Goal: Use online tool/utility: Utilize a website feature to perform a specific function

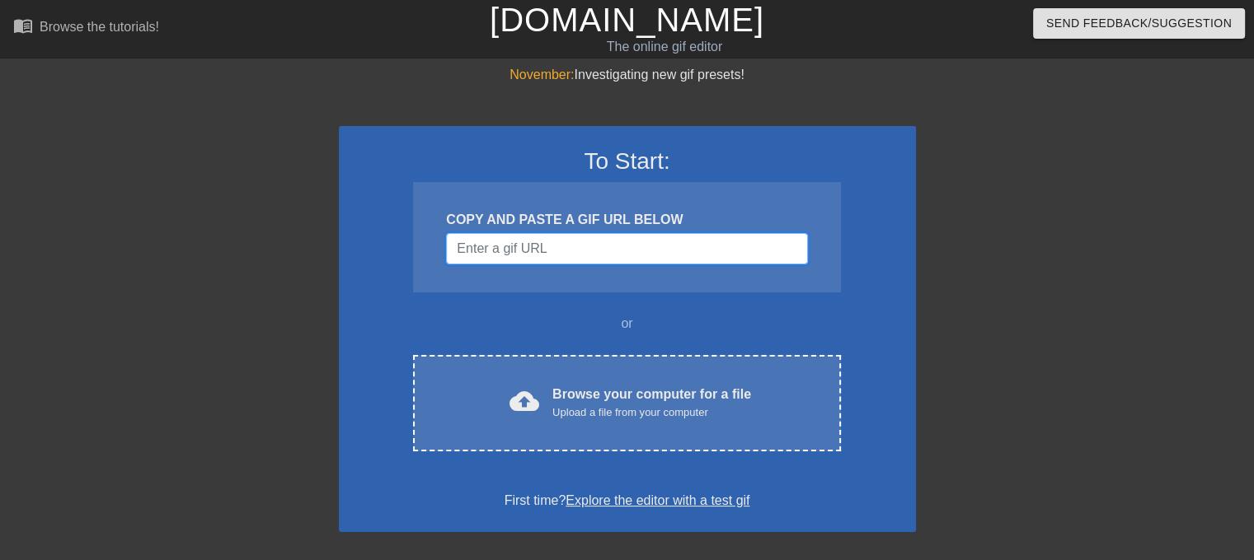
click at [526, 252] on input "Username" at bounding box center [626, 248] width 361 height 31
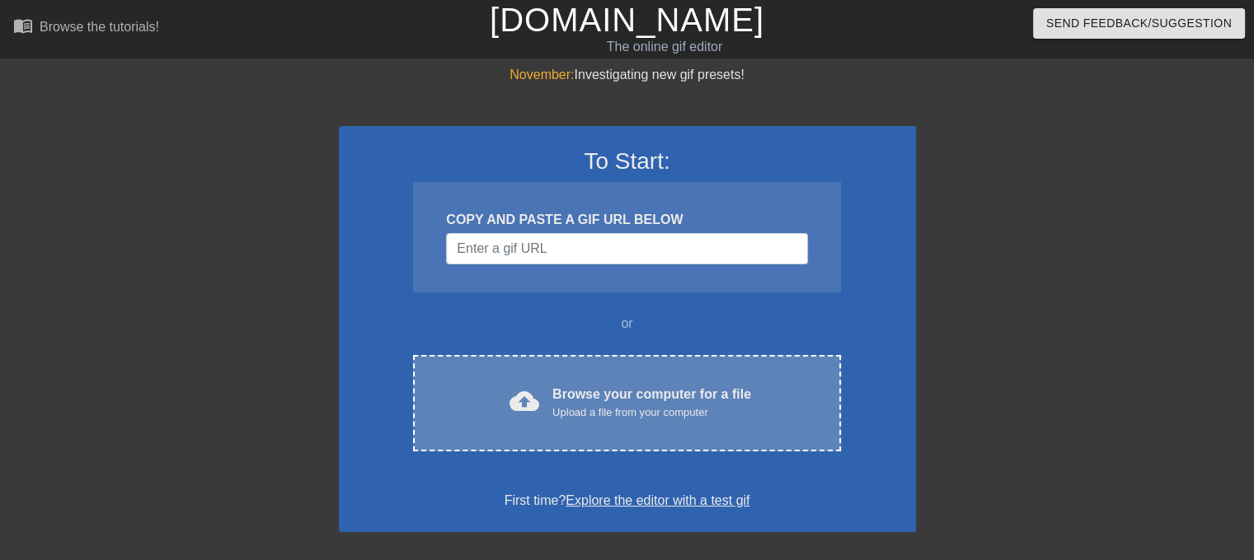
click at [568, 371] on div "cloud_upload Browse your computer for a file Upload a file from your computer C…" at bounding box center [626, 403] width 427 height 96
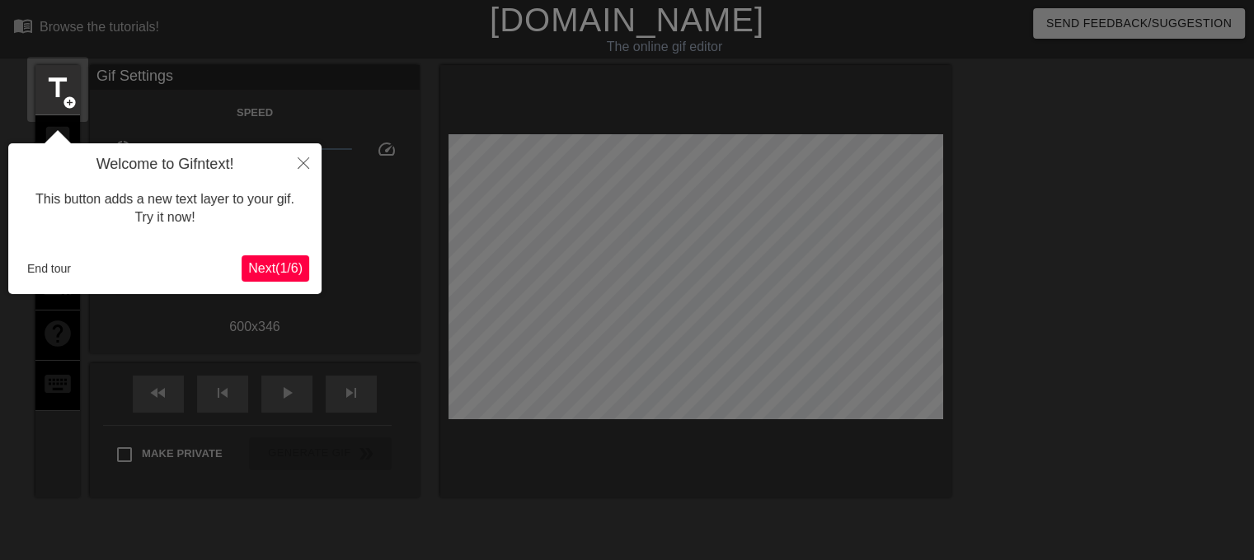
scroll to position [40, 0]
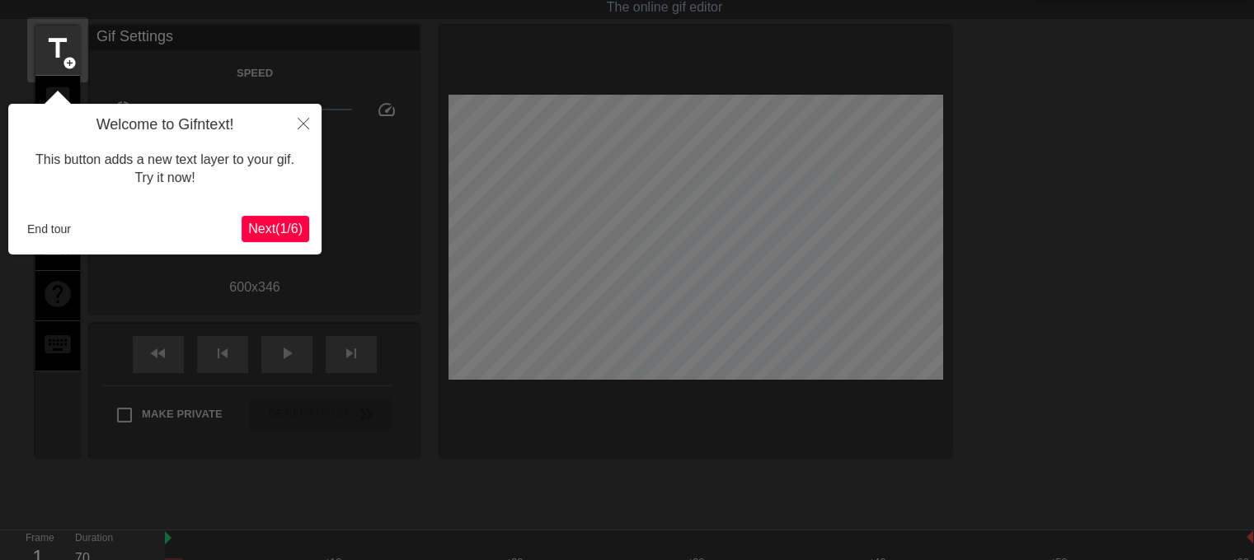
click at [294, 223] on span "Next ( 1 / 6 )" at bounding box center [275, 229] width 54 height 14
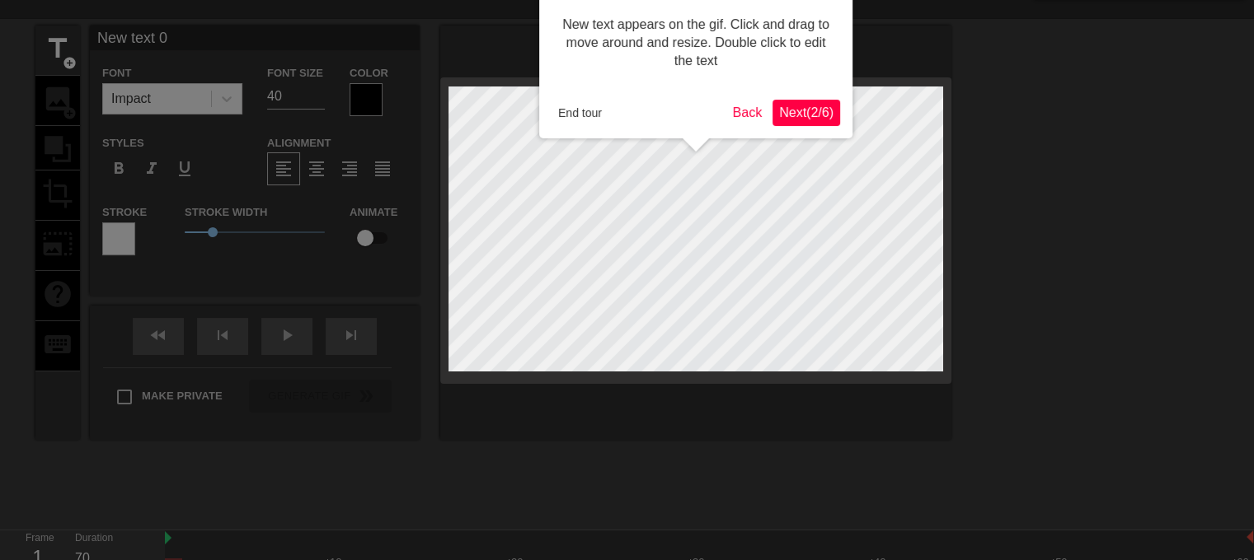
scroll to position [0, 0]
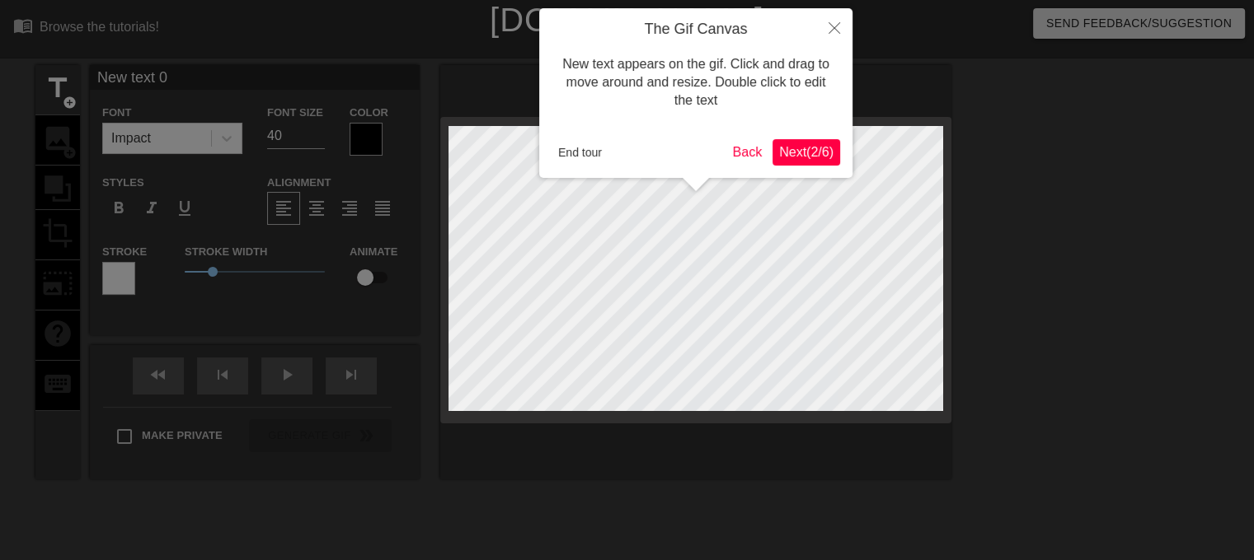
click at [799, 142] on button "Next ( 2 / 6 )" at bounding box center [806, 152] width 68 height 26
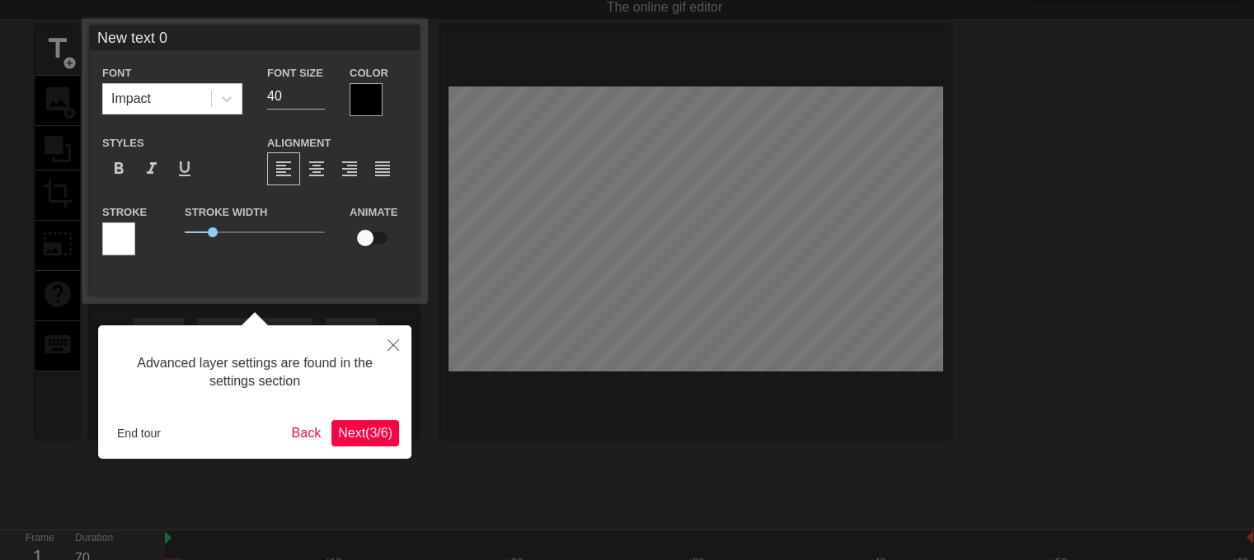
click at [360, 434] on span "Next ( 3 / 6 )" at bounding box center [365, 433] width 54 height 14
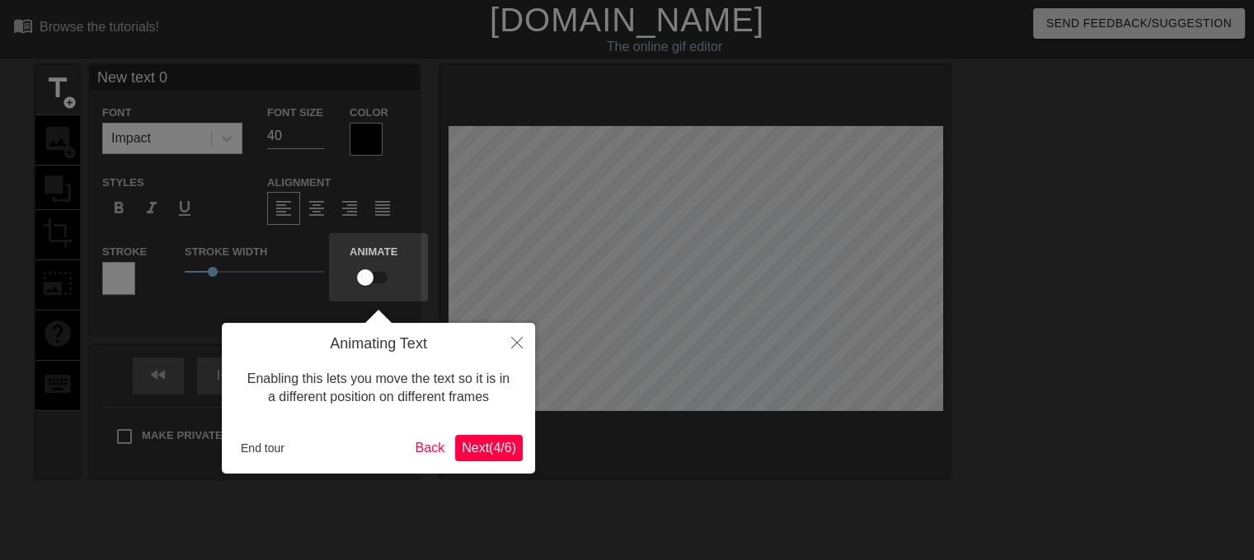
click at [502, 446] on span "Next ( 4 / 6 )" at bounding box center [489, 448] width 54 height 14
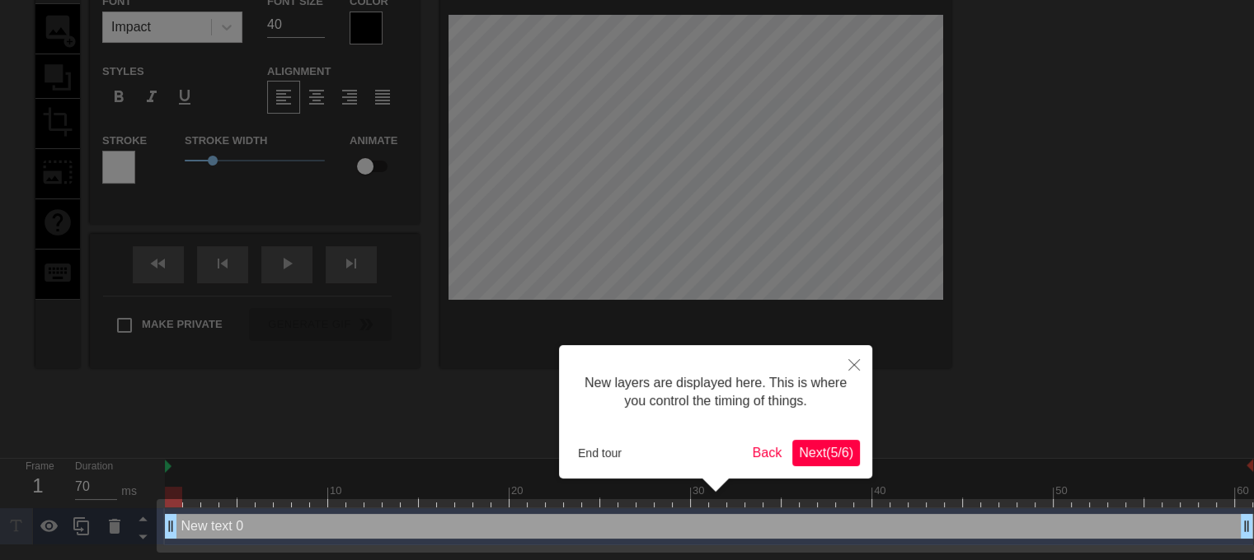
click at [834, 453] on span "Next ( 5 / 6 )" at bounding box center [826, 453] width 54 height 14
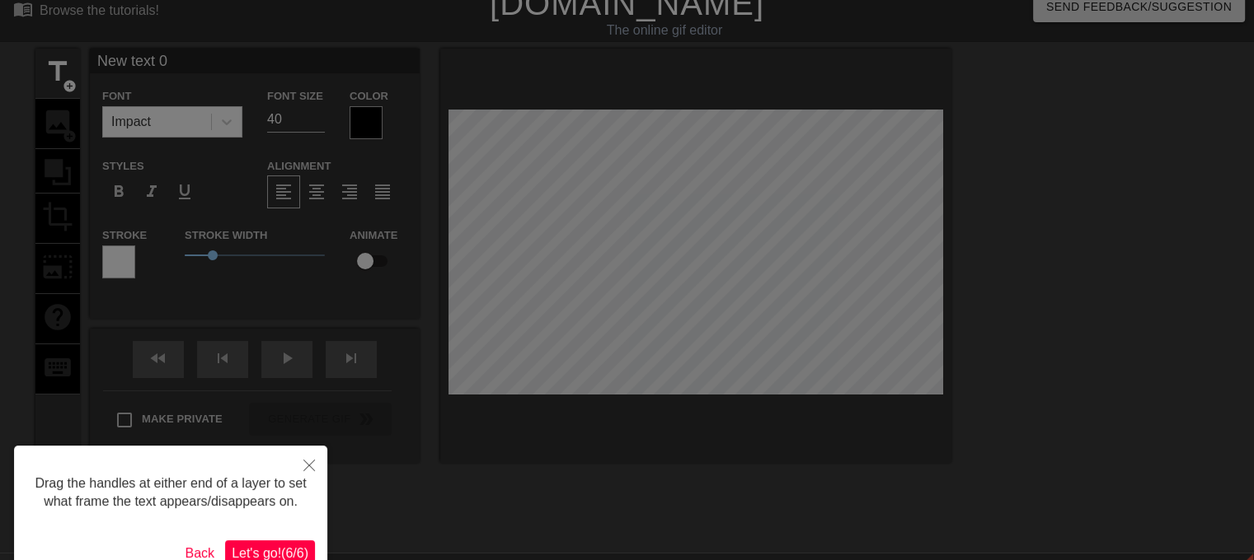
scroll to position [0, 0]
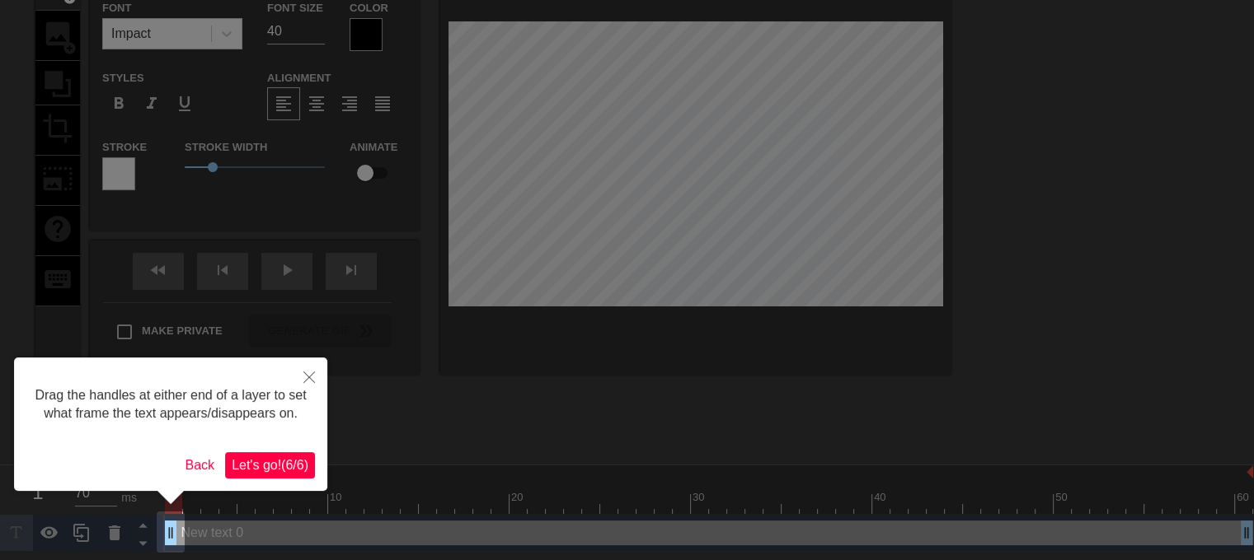
click at [280, 469] on span "Let's go! ( 6 / 6 )" at bounding box center [270, 465] width 77 height 14
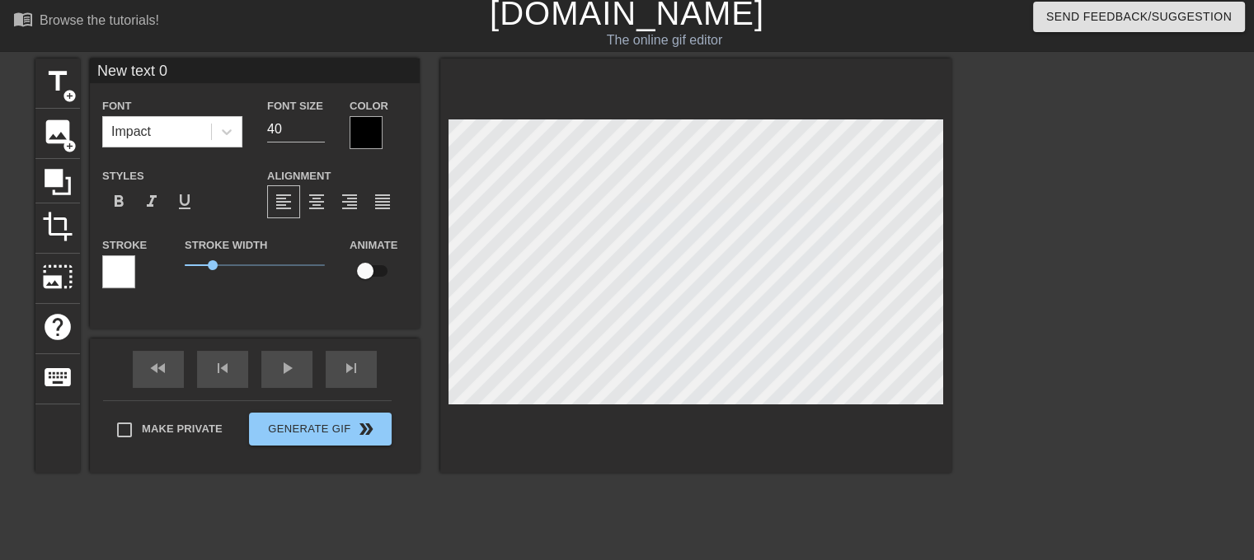
scroll to position [2, 2]
type input "text 0"
type textarea "text 0"
type input "text 0"
type textarea "text 0"
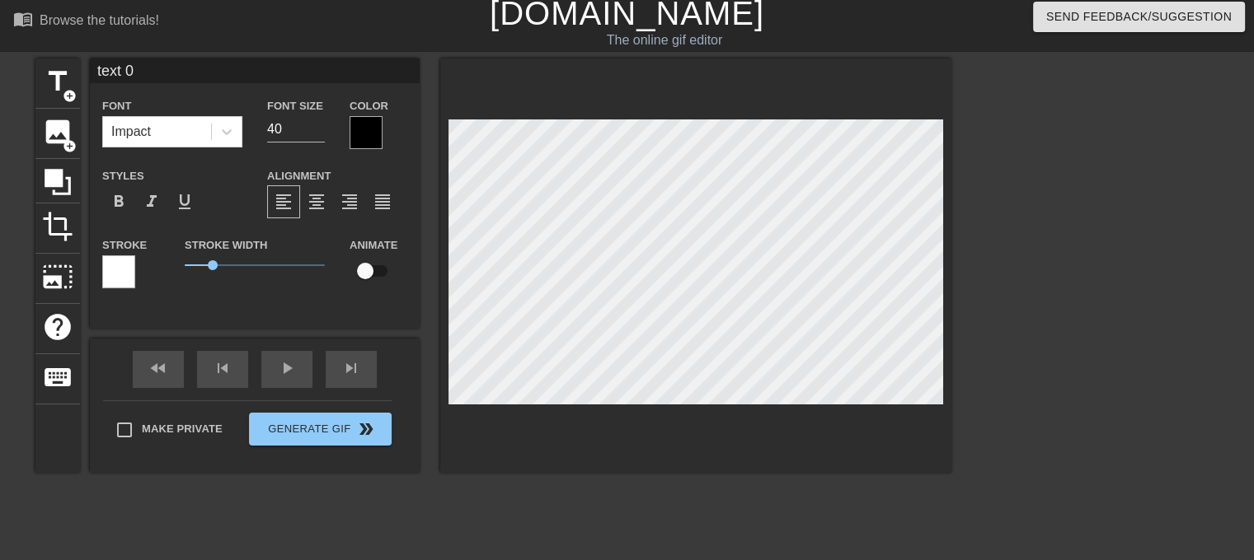
type input "ext 0"
type textarea "ext 0"
type input "xt 0"
type textarea "xt 0"
type input "t 0"
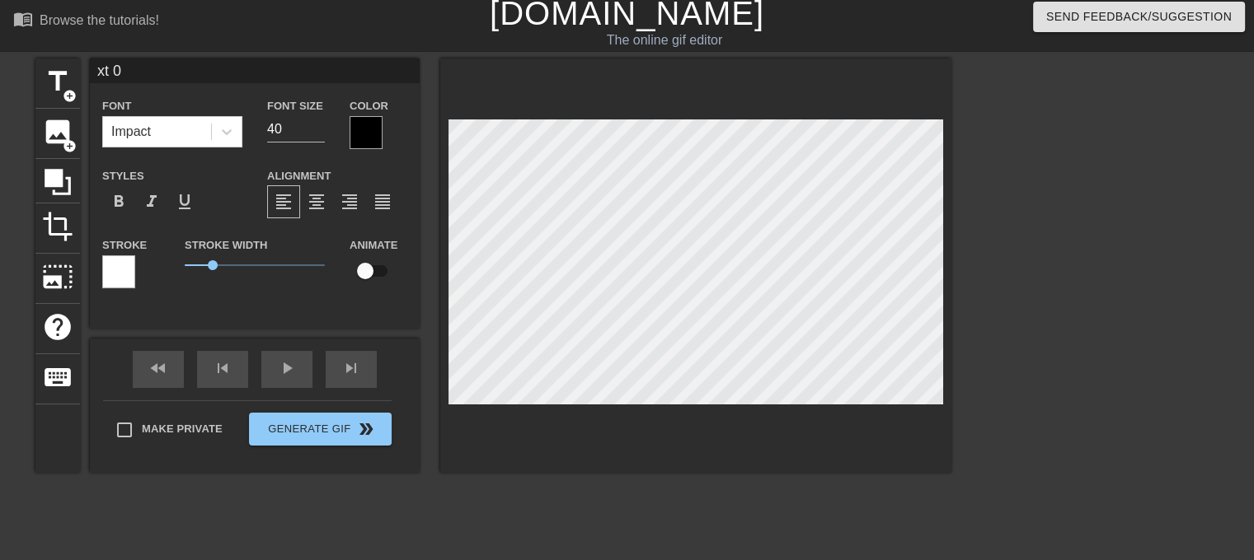
type textarea "t 0"
type input "0"
type textarea "0"
type input "0"
type textarea "0"
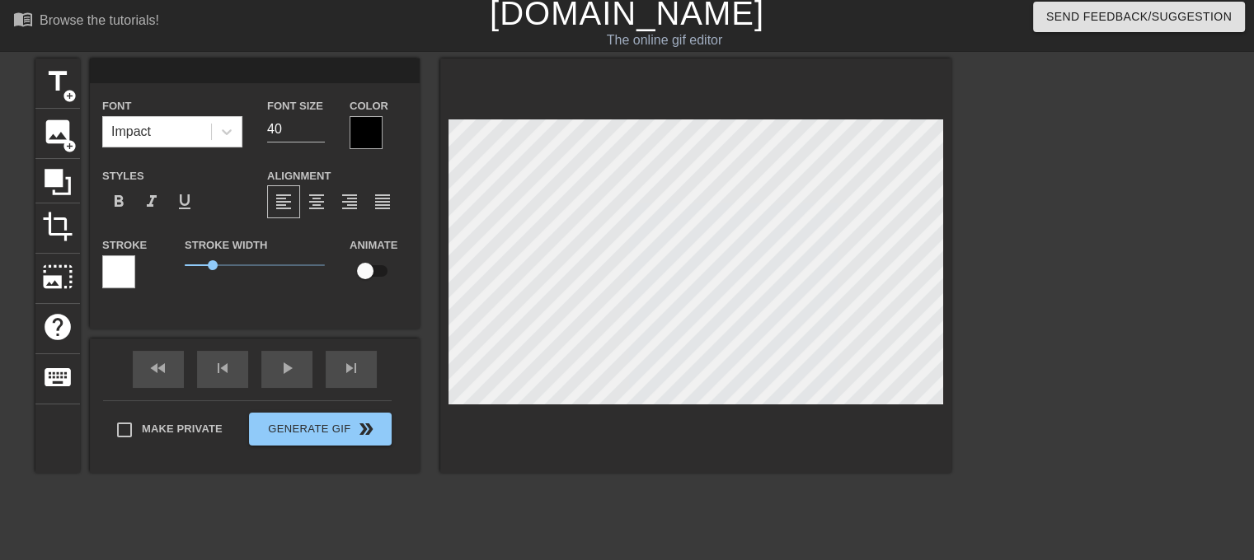
type input "T"
type textarea "T"
type input "TA"
type textarea "TA"
type input "TAB"
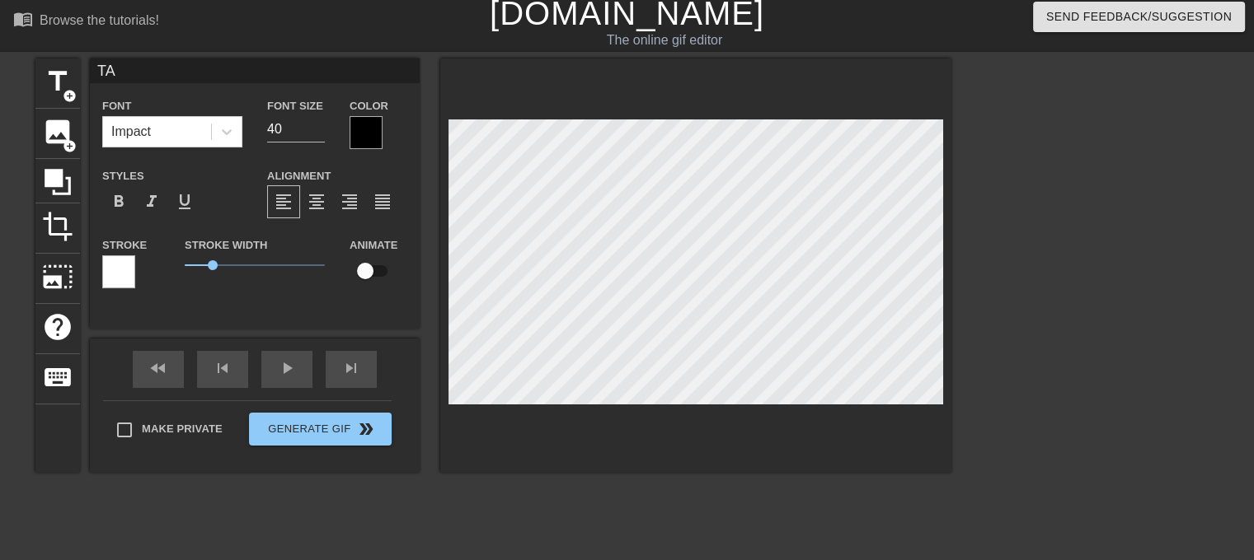
type textarea "TAB"
type input "TABS"
type textarea "TABS"
type input "TABS"
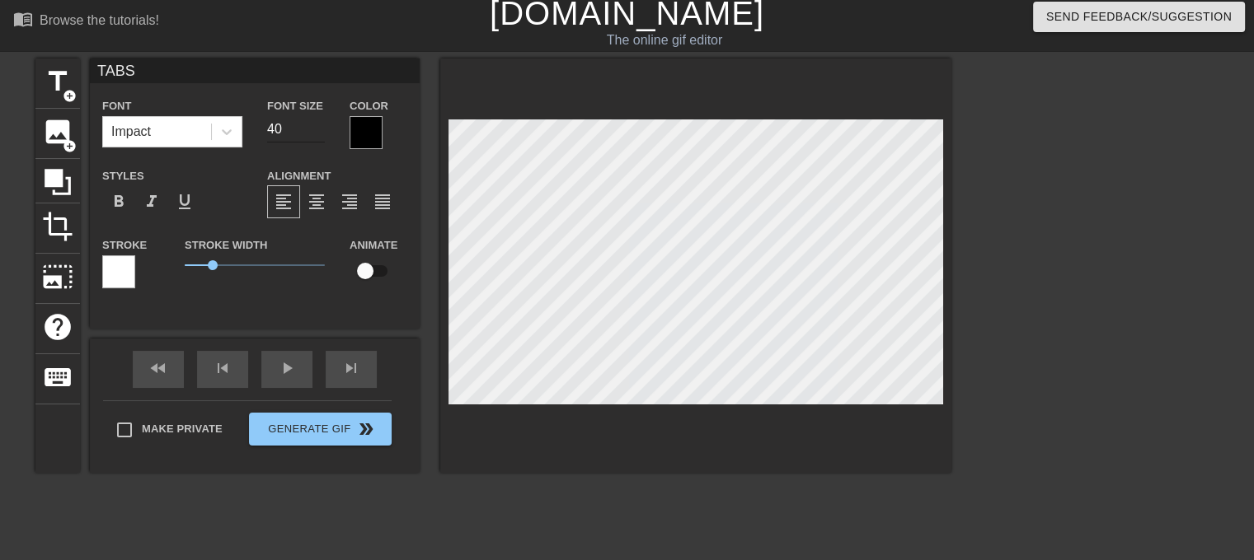
type textarea "TABS"
click at [284, 124] on input "40" at bounding box center [296, 129] width 58 height 26
type input "30"
click at [373, 129] on div at bounding box center [365, 132] width 33 height 33
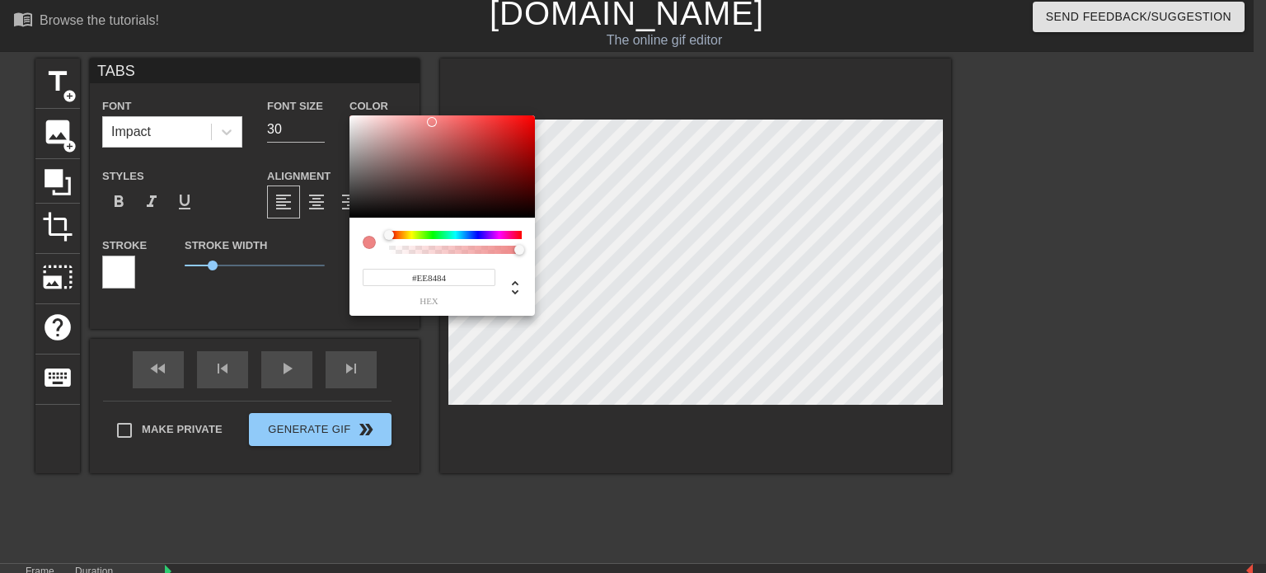
type input "#FFFFFF"
drag, startPoint x: 354, startPoint y: 213, endPoint x: 281, endPoint y: 94, distance: 140.2
click at [281, 94] on div "#FFFFFF hex" at bounding box center [633, 286] width 1266 height 573
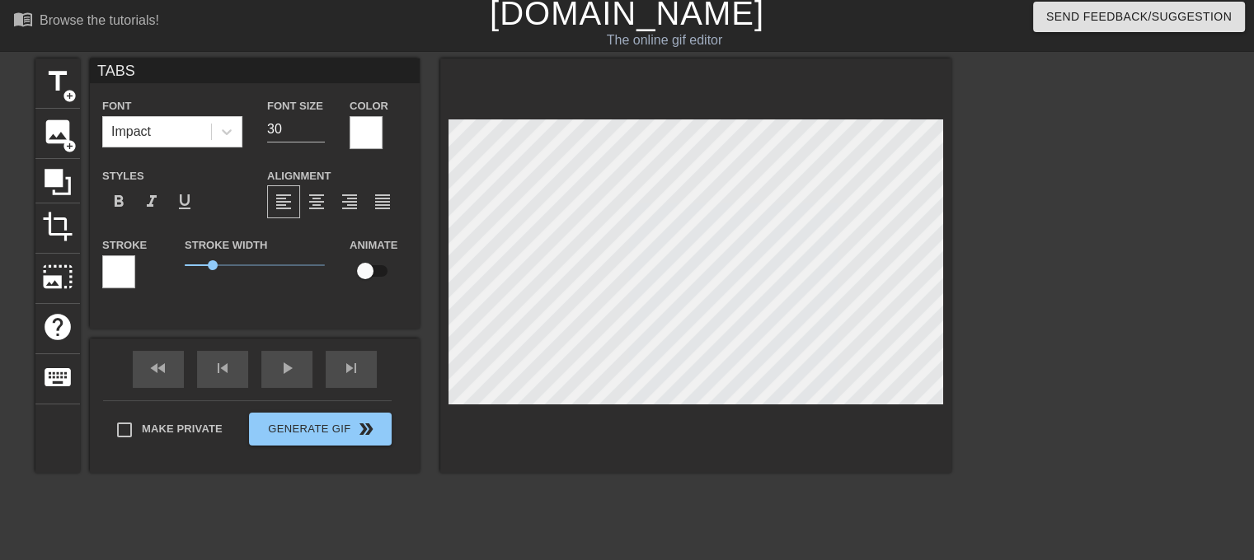
click at [120, 281] on div at bounding box center [118, 271] width 33 height 33
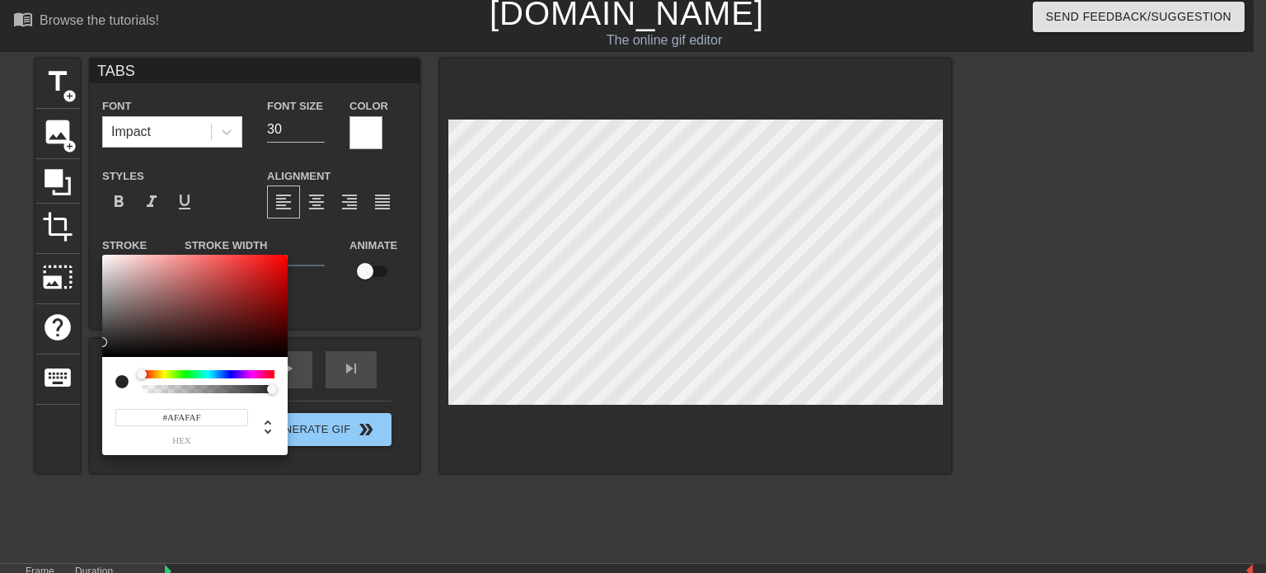
type input "#000000"
drag, startPoint x: 120, startPoint y: 300, endPoint x: 86, endPoint y: 373, distance: 80.0
click at [86, 373] on div "#000000 hex" at bounding box center [633, 286] width 1266 height 573
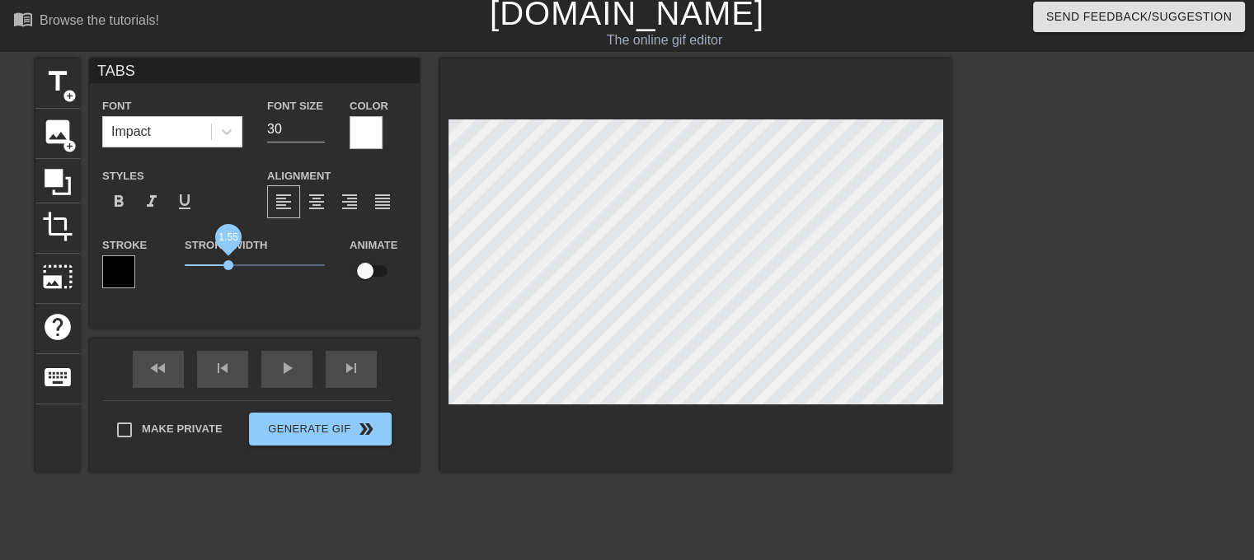
drag, startPoint x: 213, startPoint y: 263, endPoint x: 227, endPoint y: 265, distance: 14.1
click at [227, 265] on span "1.55" at bounding box center [228, 265] width 10 height 10
click at [1010, 333] on div at bounding box center [1094, 306] width 247 height 494
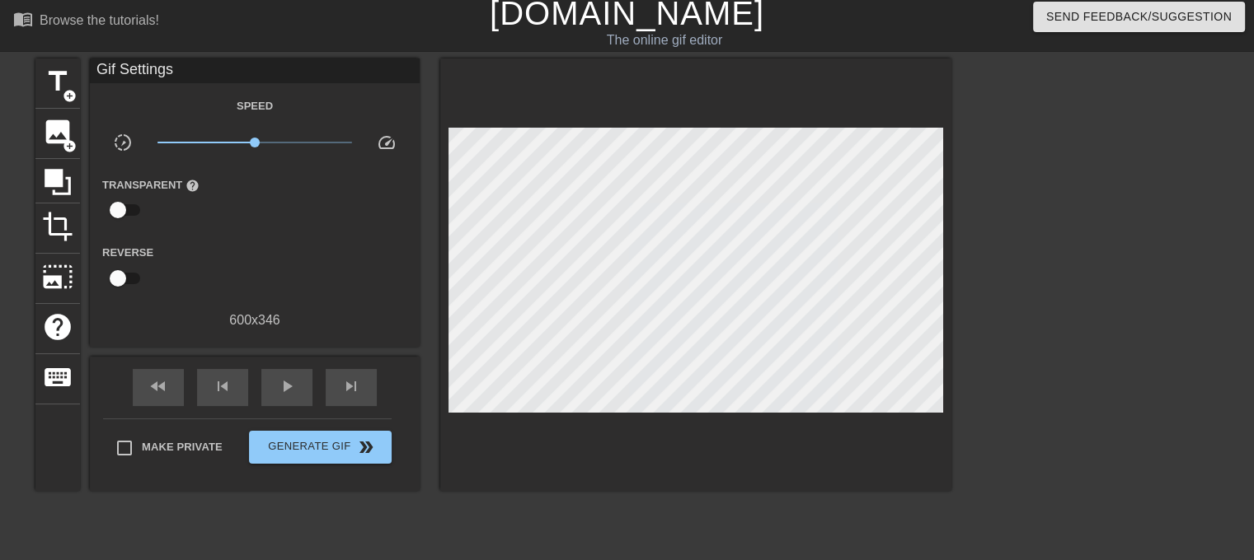
click at [521, 452] on div at bounding box center [695, 275] width 511 height 433
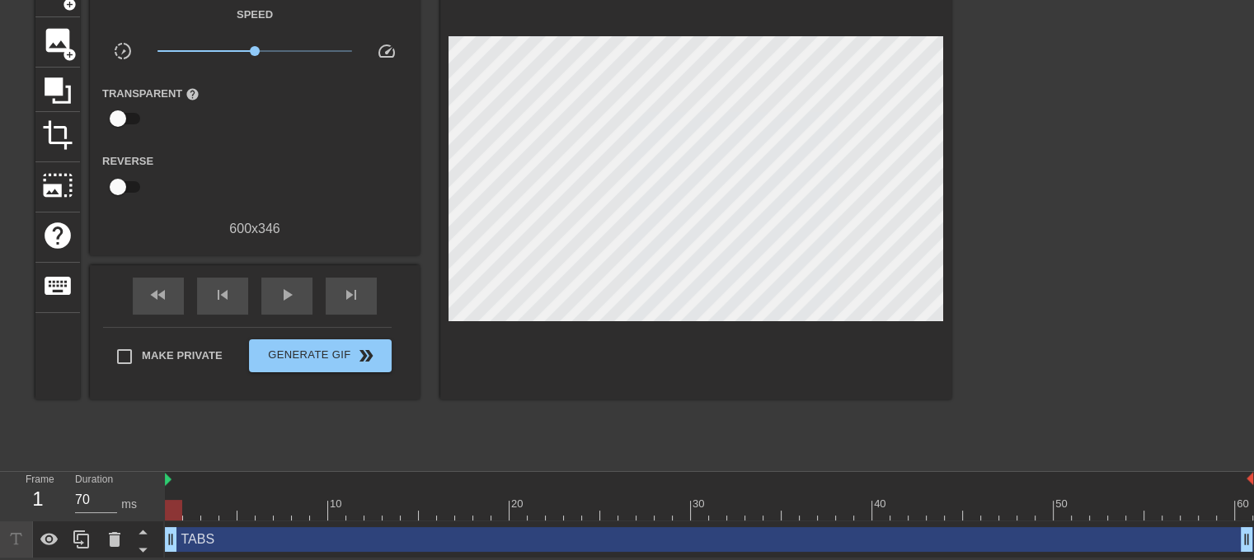
click at [178, 509] on div at bounding box center [173, 510] width 17 height 21
click at [78, 535] on icon at bounding box center [81, 540] width 16 height 18
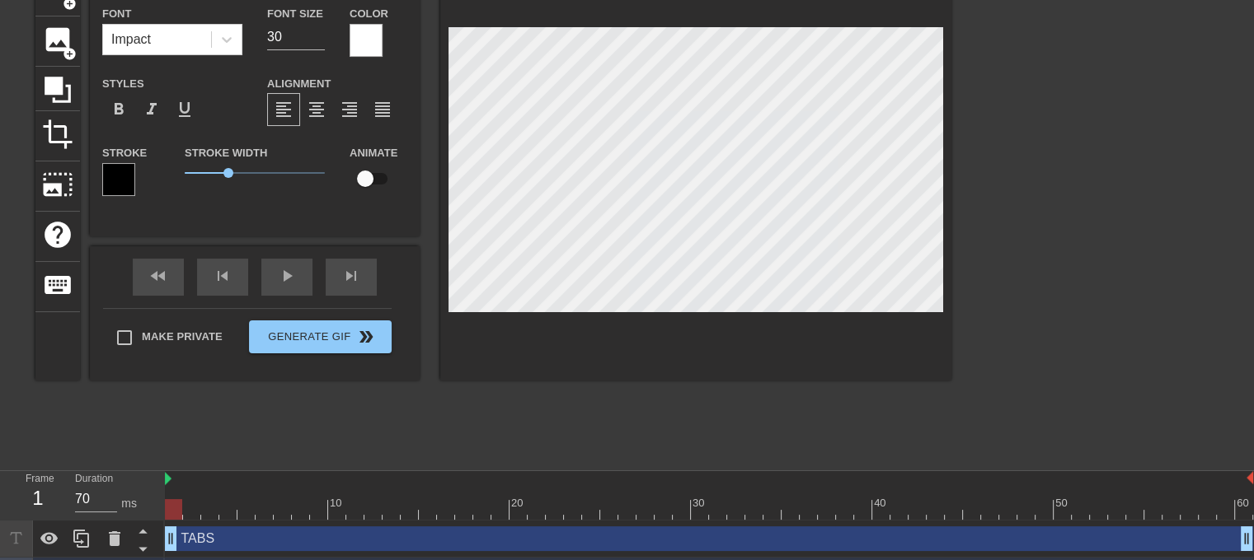
scroll to position [2, 2]
type input "TABS?"
type textarea "TABS?"
click at [996, 254] on div at bounding box center [1094, 213] width 247 height 494
click at [321, 40] on input "29" at bounding box center [296, 37] width 58 height 26
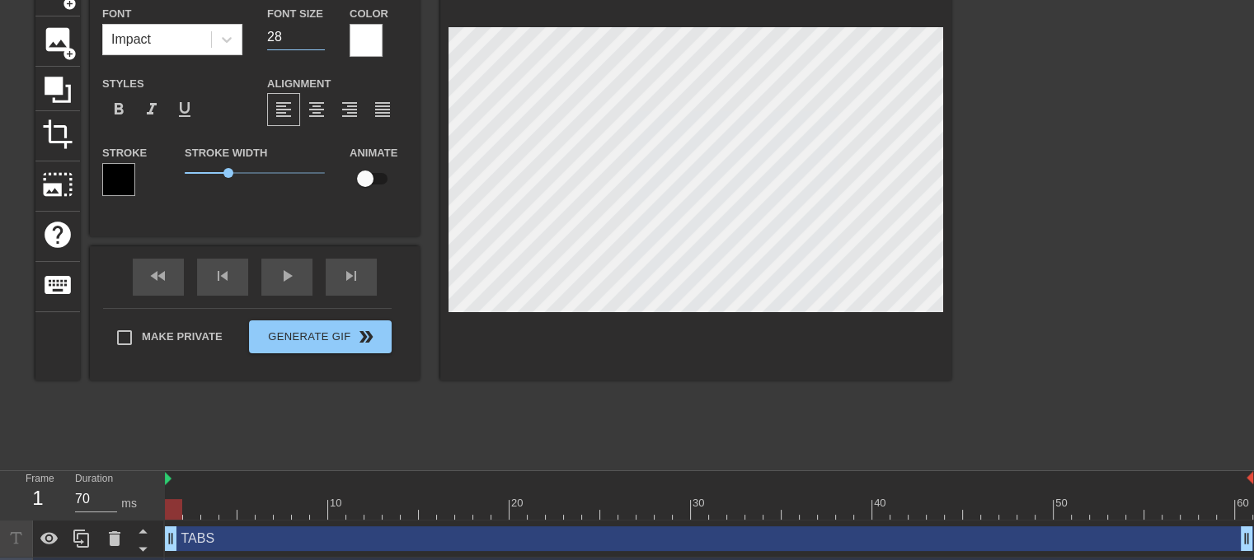
type input "28"
click at [321, 40] on input "28" at bounding box center [296, 37] width 58 height 26
type input "TABS"
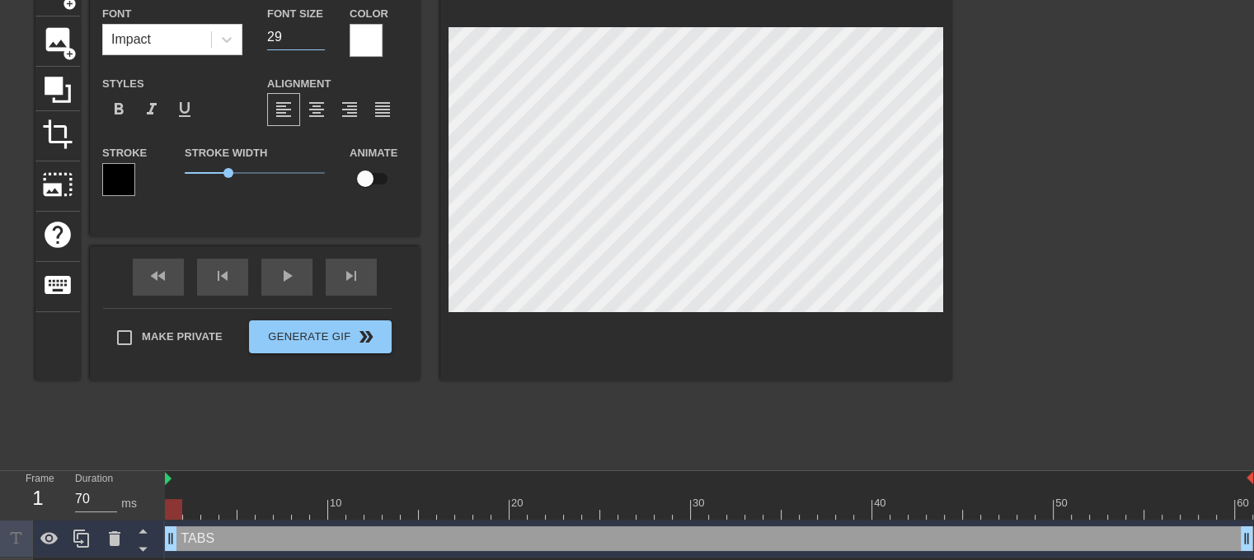
click at [319, 38] on input "29" at bounding box center [296, 37] width 58 height 26
type input "28"
click at [319, 38] on input "28" at bounding box center [296, 37] width 58 height 26
click at [991, 302] on div at bounding box center [1094, 213] width 247 height 494
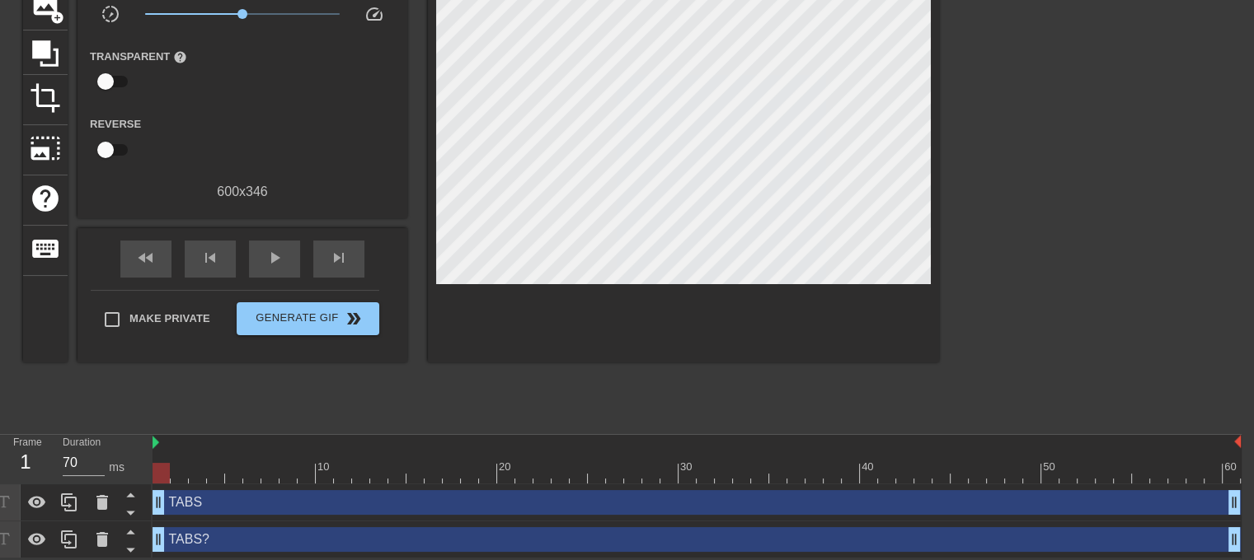
scroll to position [136, 0]
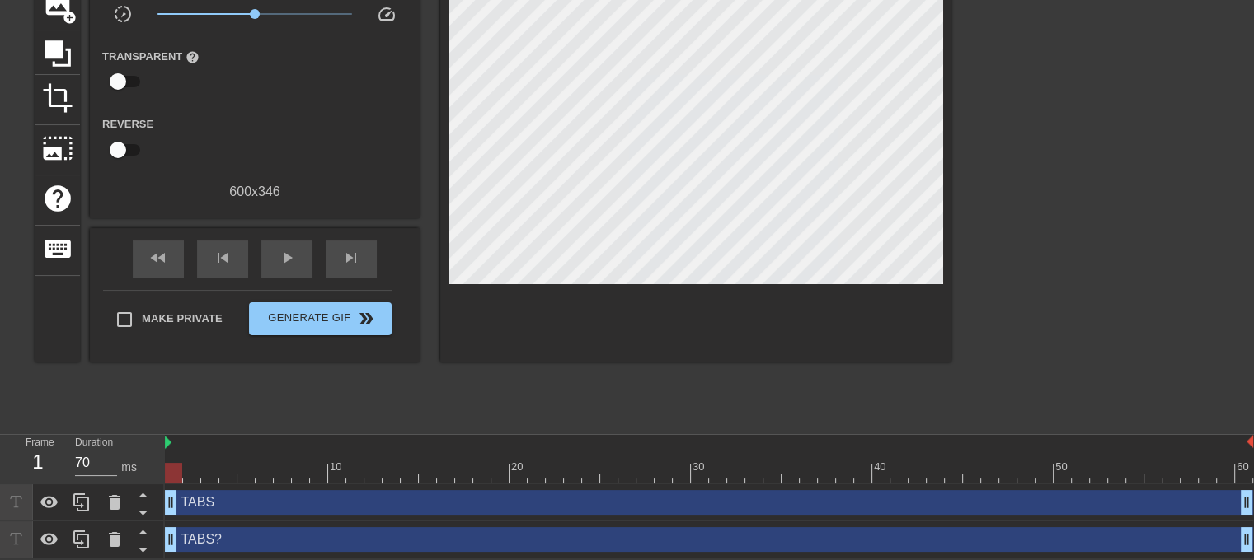
click at [168, 471] on div at bounding box center [173, 473] width 17 height 21
drag, startPoint x: 182, startPoint y: 471, endPoint x: 194, endPoint y: 467, distance: 12.0
click at [194, 467] on div at bounding box center [709, 473] width 1088 height 21
drag, startPoint x: 191, startPoint y: 467, endPoint x: 175, endPoint y: 467, distance: 16.5
click at [175, 467] on div at bounding box center [173, 473] width 17 height 21
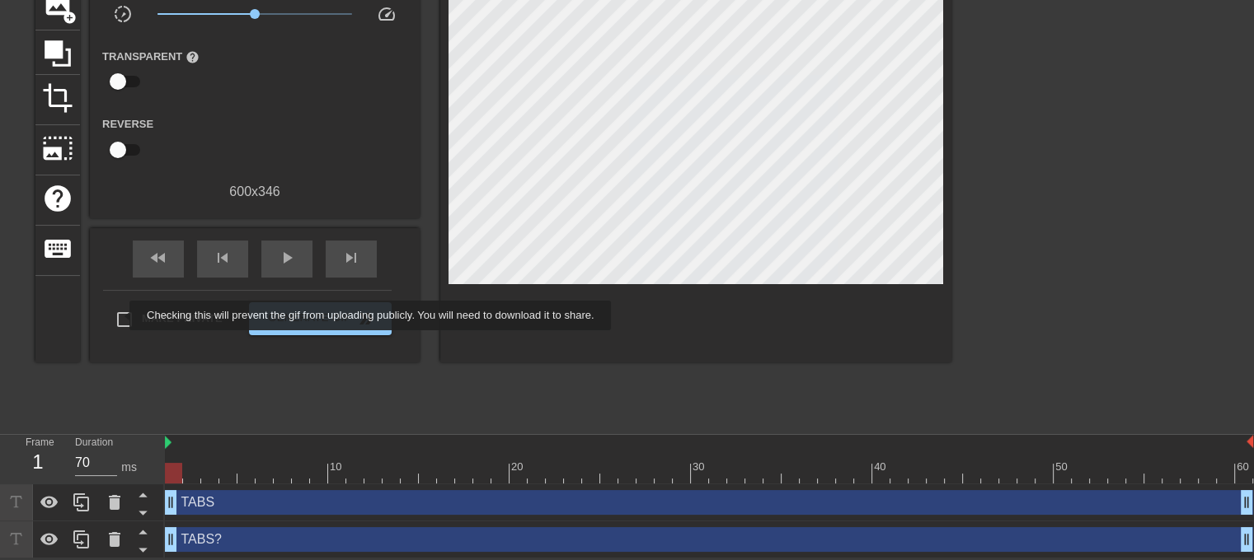
click at [119, 316] on input "Make Private" at bounding box center [124, 319] width 35 height 35
checkbox input "true"
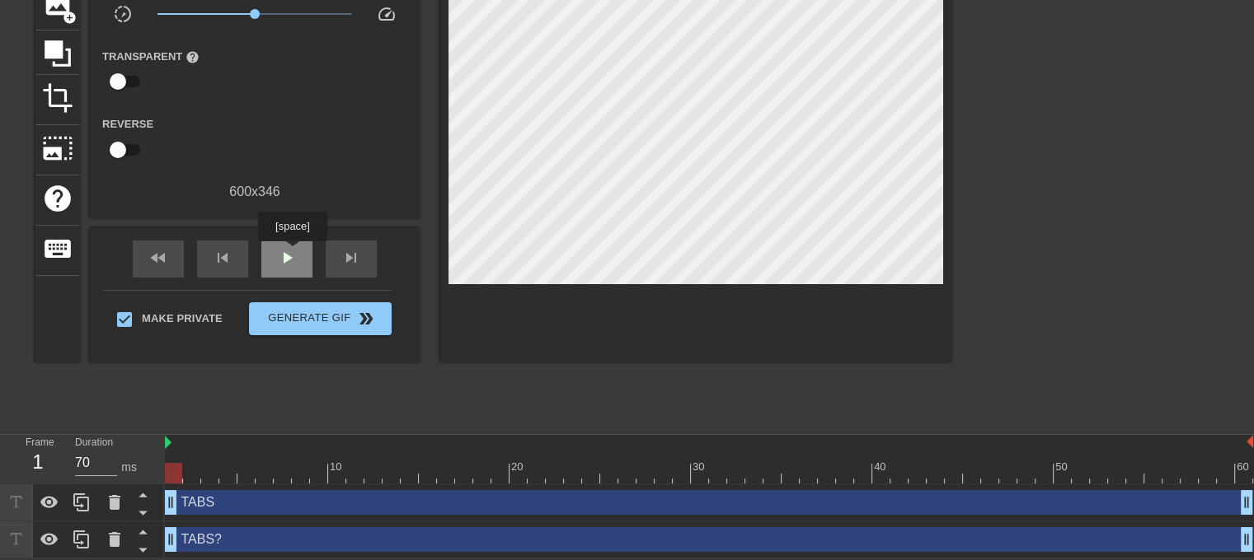
click at [292, 253] on span "play_arrow" at bounding box center [287, 258] width 20 height 20
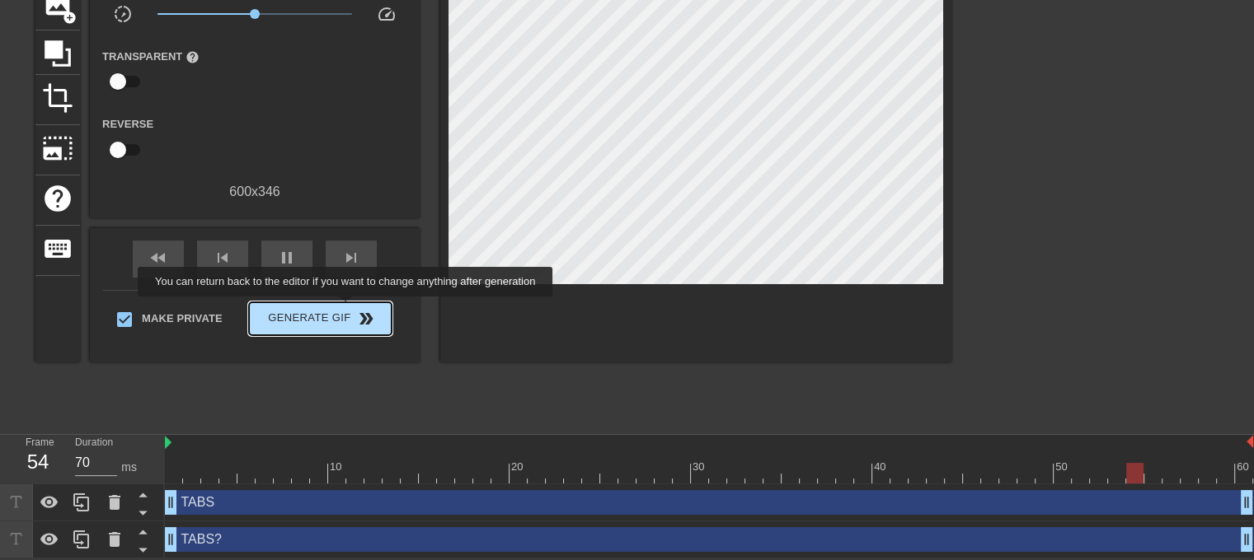
click at [347, 309] on span "Generate Gif double_arrow" at bounding box center [319, 319] width 129 height 20
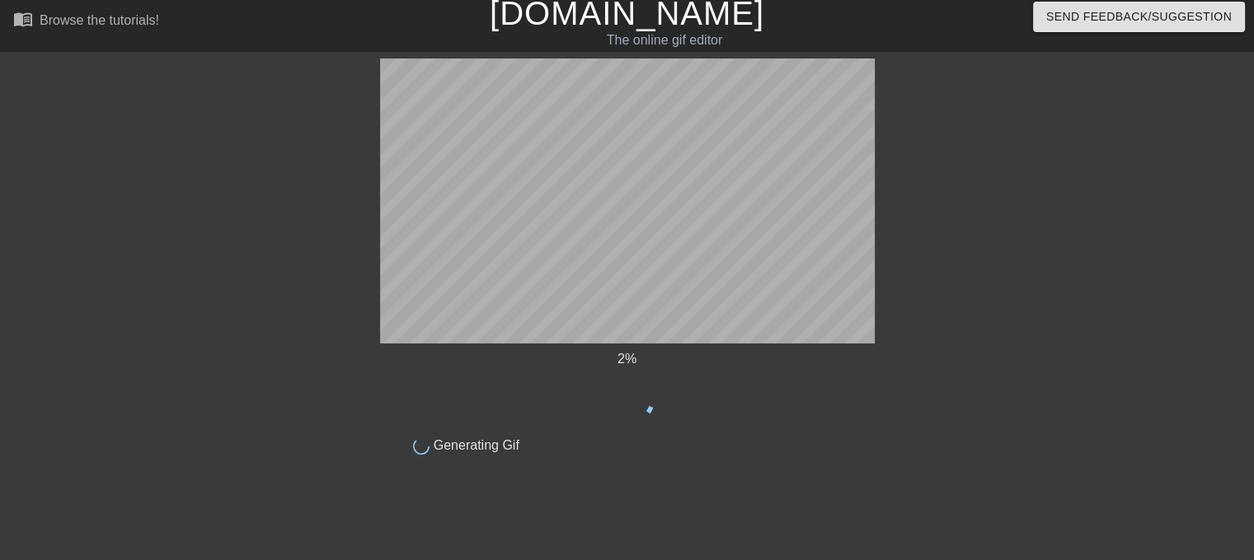
scroll to position [7, 0]
click at [292, 199] on div at bounding box center [236, 306] width 247 height 494
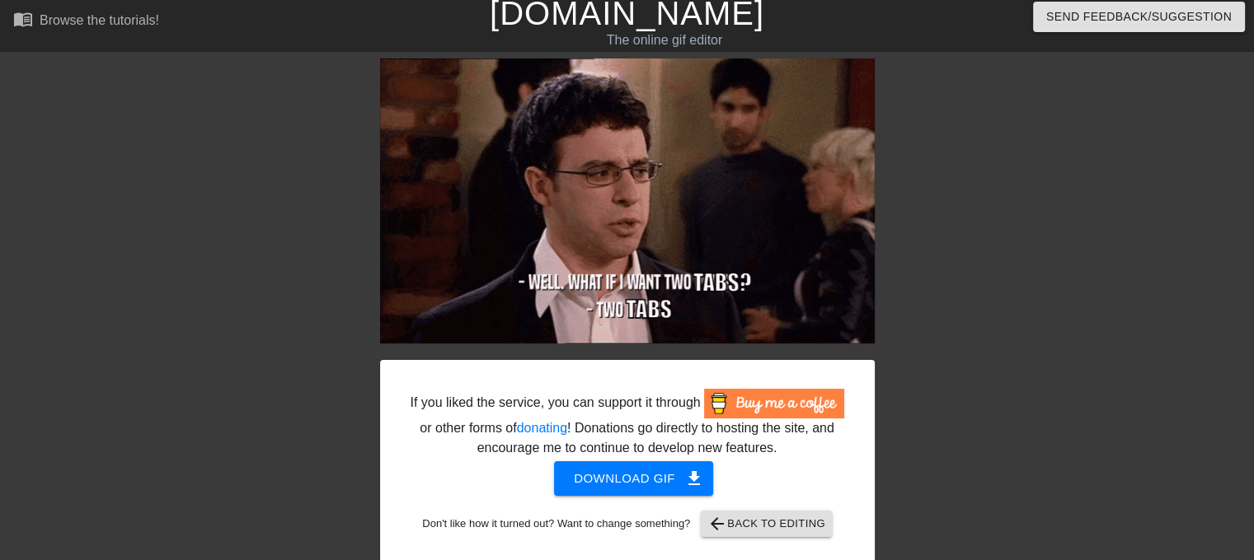
click at [333, 523] on div at bounding box center [236, 306] width 247 height 494
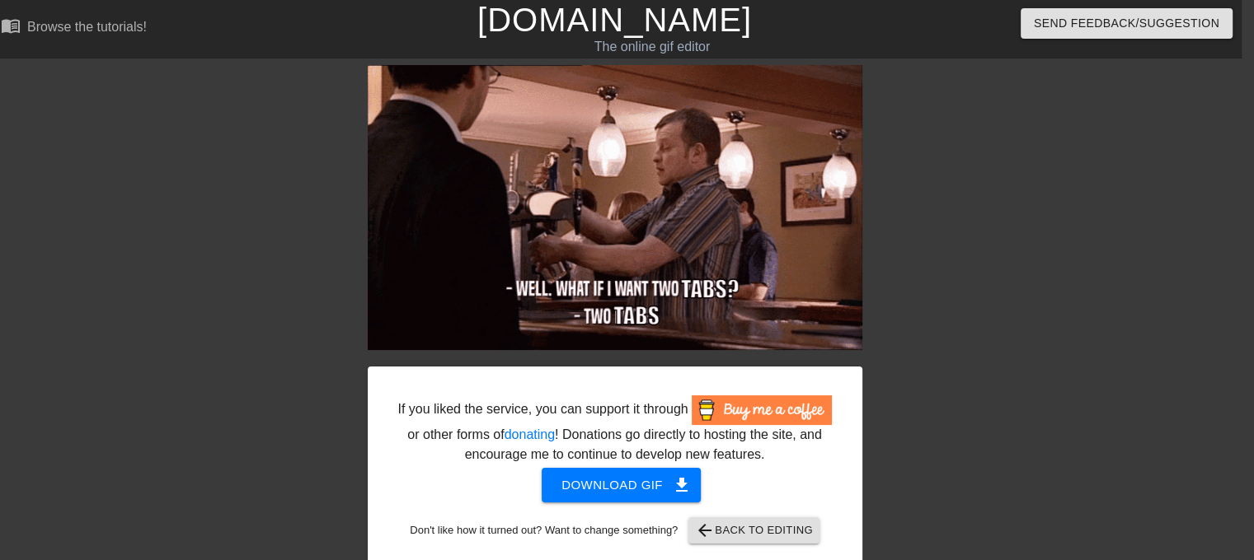
scroll to position [0, 0]
